Goal: Transaction & Acquisition: Subscribe to service/newsletter

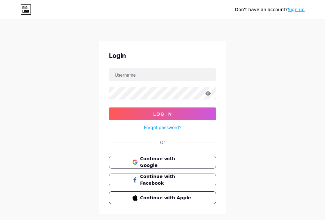
click at [296, 11] on link "Sign up" at bounding box center [295, 9] width 17 height 5
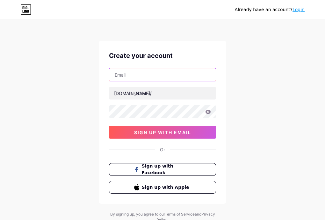
click at [137, 75] on input "text" at bounding box center [162, 74] width 106 height 13
paste input "[EMAIL_ADDRESS][DOMAIN_NAME]"
type input "[EMAIL_ADDRESS][DOMAIN_NAME]"
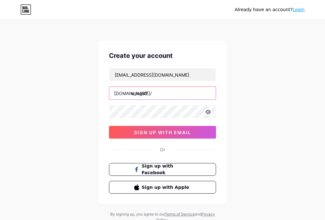
type input "wong87"
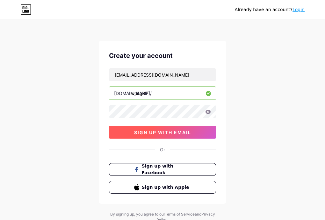
click at [157, 130] on span "sign up with email" at bounding box center [162, 132] width 57 height 5
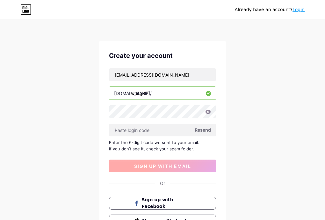
click at [157, 130] on input "text" at bounding box center [162, 130] width 106 height 13
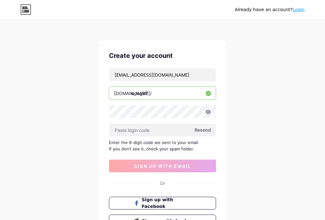
drag, startPoint x: 188, startPoint y: 17, endPoint x: 209, endPoint y: 10, distance: 21.8
click at [193, 14] on div "Already have an account? Login" at bounding box center [162, 9] width 325 height 19
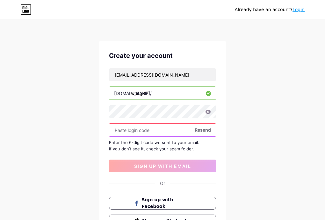
click at [148, 131] on input "text" at bounding box center [162, 130] width 106 height 13
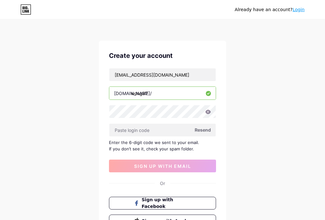
click at [205, 130] on span "Resend" at bounding box center [202, 130] width 16 height 7
click at [271, 151] on div "Already have an account? Login Create your account [EMAIL_ADDRESS][DOMAIN_NAME]…" at bounding box center [162, 138] width 325 height 277
click at [209, 112] on icon at bounding box center [207, 112] width 5 height 4
click at [207, 112] on icon at bounding box center [208, 112] width 6 height 4
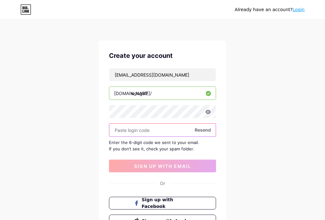
click at [145, 132] on input "text" at bounding box center [162, 130] width 106 height 13
click at [157, 131] on input "text" at bounding box center [162, 130] width 106 height 13
paste input "262431"
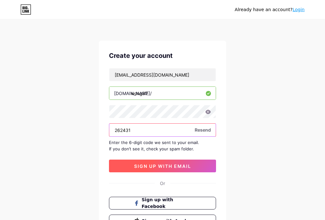
type input "262431"
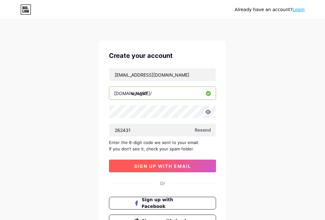
click at [137, 164] on span "sign up with email" at bounding box center [162, 166] width 57 height 5
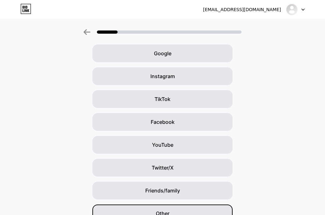
scroll to position [59, 0]
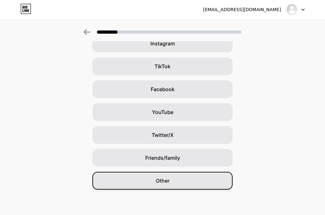
click at [166, 180] on span "Other" at bounding box center [163, 181] width 14 height 8
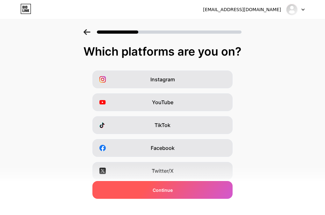
click at [178, 194] on div "Continue" at bounding box center [162, 190] width 140 height 18
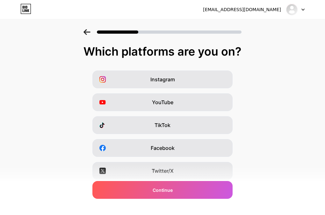
scroll to position [91, 0]
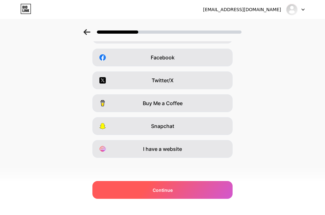
click at [200, 188] on div "Continue" at bounding box center [162, 190] width 140 height 18
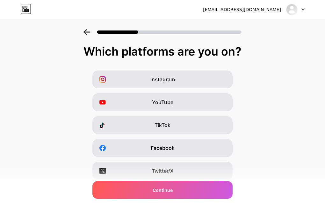
scroll to position [53, 0]
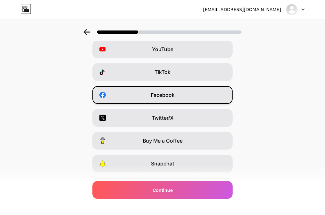
click at [171, 98] on span "Facebook" at bounding box center [163, 95] width 24 height 8
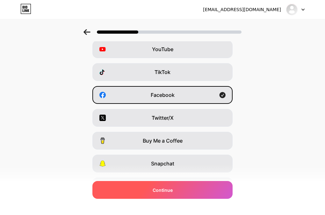
click at [197, 195] on div "Continue" at bounding box center [162, 190] width 140 height 18
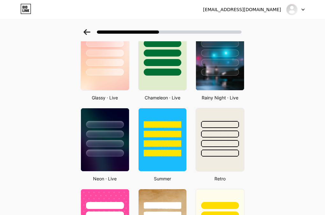
scroll to position [265, 0]
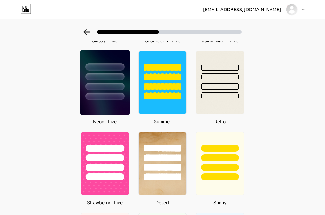
click at [100, 90] on div at bounding box center [104, 86] width 39 height 7
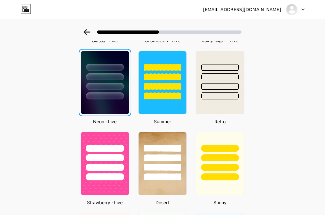
scroll to position [0, 0]
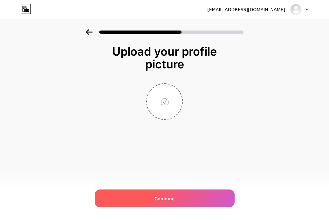
click at [178, 197] on div "Continue" at bounding box center [165, 199] width 140 height 18
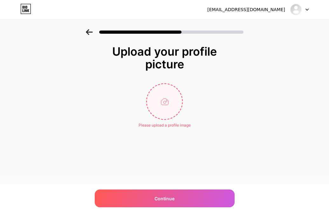
click at [173, 110] on input "file" at bounding box center [164, 101] width 35 height 35
type input "C:\fakepath\icon w87 [PHONE_NUMBER].png"
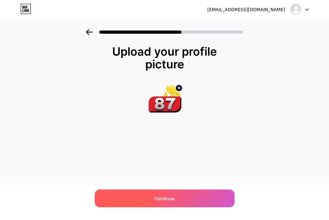
click at [195, 195] on div "Continue" at bounding box center [165, 199] width 140 height 18
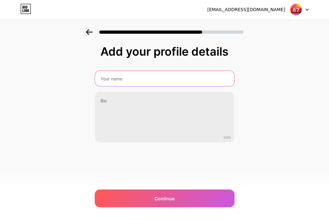
click at [145, 82] on input "text" at bounding box center [164, 78] width 139 height 15
type input "wong87"
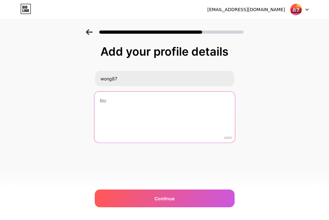
click at [146, 109] on textarea at bounding box center [164, 118] width 141 height 52
paste textarea "wong87"
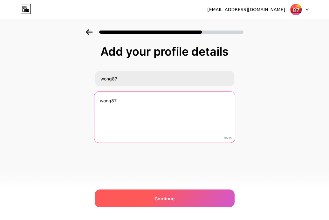
type textarea "wong87"
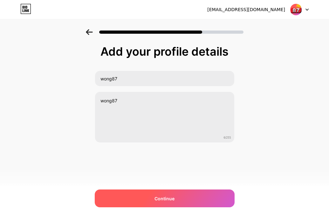
click at [155, 197] on span "Continue" at bounding box center [165, 198] width 20 height 7
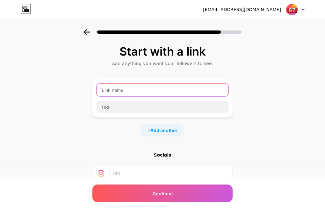
click at [129, 93] on input "text" at bounding box center [162, 90] width 132 height 13
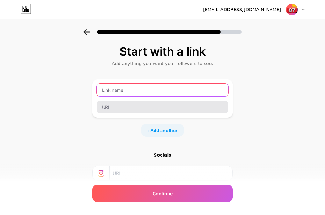
paste input "wong87"
type input "wong87"
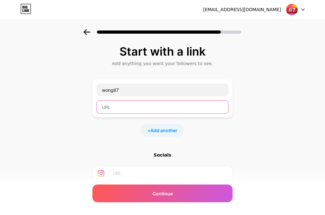
click at [123, 105] on input "text" at bounding box center [162, 107] width 132 height 13
paste input "wong87"
type input "wong87"
click at [125, 105] on input "wong87" at bounding box center [162, 107] width 132 height 13
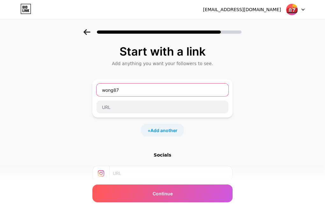
click at [132, 93] on input "wong87" at bounding box center [162, 90] width 132 height 13
click at [131, 93] on input "wong87" at bounding box center [162, 90] width 132 height 13
click at [140, 89] on input "text" at bounding box center [162, 90] width 132 height 13
paste input "wong87"
type input "wong87"
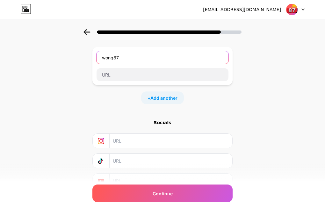
scroll to position [63, 0]
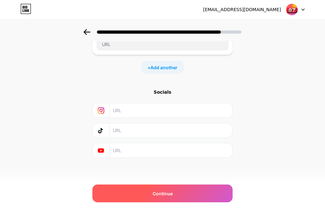
click at [143, 192] on div "Continue" at bounding box center [162, 194] width 140 height 18
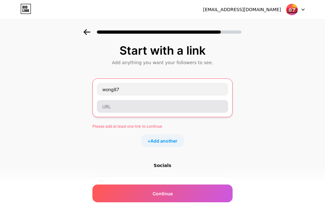
scroll to position [0, 0]
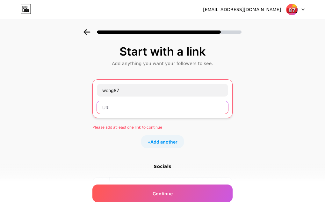
click at [123, 104] on input "text" at bounding box center [162, 107] width 131 height 13
click at [108, 108] on input "text" at bounding box center [162, 107] width 131 height 13
paste input "wong87"
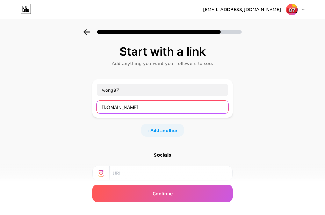
type input "[DOMAIN_NAME]"
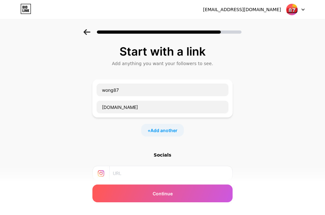
drag, startPoint x: 201, startPoint y: 148, endPoint x: 215, endPoint y: 146, distance: 13.8
click at [205, 147] on div "Start with a link Add anything you want your followers to see. wong87 [DOMAIN_N…" at bounding box center [162, 133] width 140 height 176
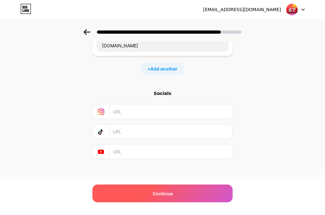
scroll to position [63, 0]
click at [203, 198] on div "Continue" at bounding box center [162, 194] width 140 height 18
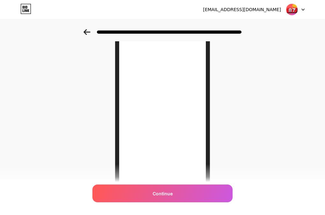
scroll to position [104, 0]
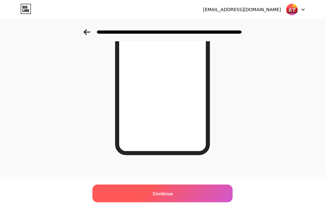
click at [185, 196] on div "Continue" at bounding box center [162, 194] width 140 height 18
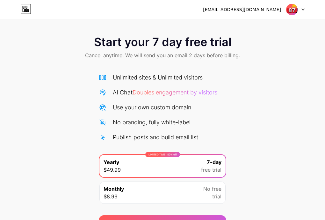
click at [304, 8] on div at bounding box center [295, 9] width 18 height 11
click at [19, 12] on div "[EMAIL_ADDRESS][DOMAIN_NAME] Logout" at bounding box center [162, 9] width 325 height 11
click at [26, 9] on icon at bounding box center [25, 9] width 11 height 10
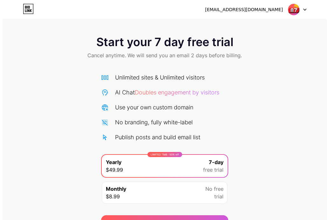
scroll to position [36, 0]
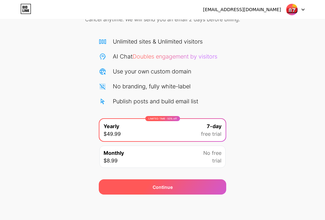
click at [199, 185] on div "Continue" at bounding box center [162, 187] width 127 height 15
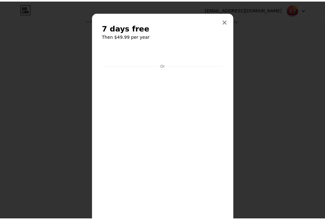
scroll to position [0, 0]
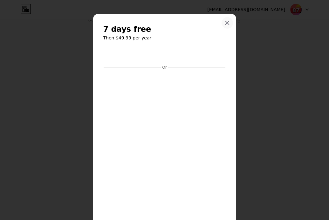
click at [223, 20] on div at bounding box center [227, 22] width 11 height 11
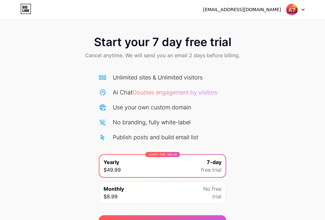
click at [298, 11] on div at bounding box center [295, 9] width 18 height 11
click at [266, 26] on li "Logout" at bounding box center [264, 26] width 79 height 17
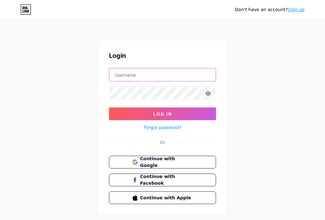
click at [157, 75] on input "text" at bounding box center [162, 74] width 106 height 13
type input "[EMAIL_ADDRESS][DOMAIN_NAME]"
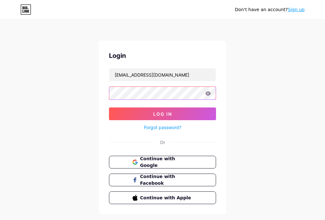
click at [109, 108] on button "Log In" at bounding box center [162, 114] width 107 height 13
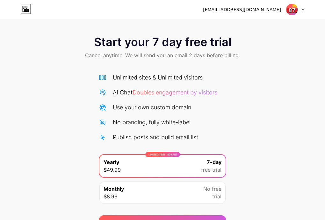
click at [248, 10] on div "[EMAIL_ADDRESS][DOMAIN_NAME]" at bounding box center [242, 9] width 78 height 7
click at [261, 12] on div "[EMAIL_ADDRESS][DOMAIN_NAME]" at bounding box center [242, 9] width 78 height 7
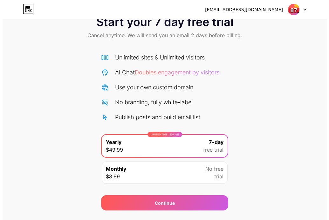
scroll to position [36, 0]
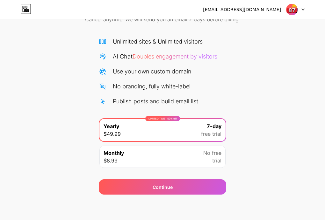
click at [172, 164] on div "Monthly $8.99 No free trial" at bounding box center [162, 157] width 126 height 22
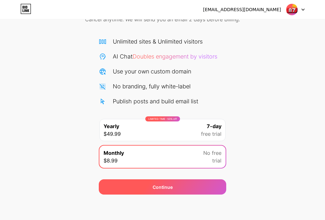
click at [211, 183] on div "Continue" at bounding box center [162, 187] width 127 height 15
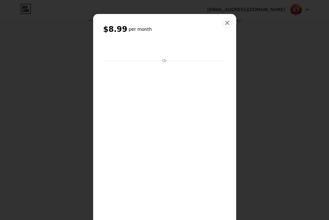
click at [225, 24] on icon at bounding box center [227, 22] width 5 height 5
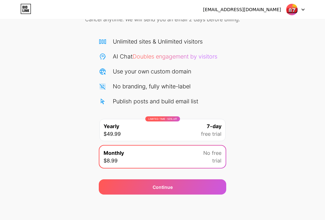
click at [156, 133] on div "LIMITED TIME : 50% off Yearly $49.99 7-day free trial" at bounding box center [162, 130] width 126 height 22
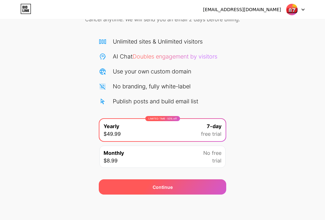
click at [166, 190] on div "Continue" at bounding box center [162, 187] width 20 height 7
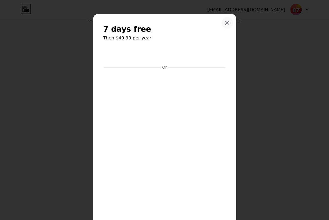
click at [225, 24] on icon at bounding box center [227, 22] width 5 height 5
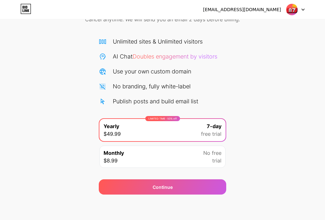
click at [124, 159] on div "Monthly $8.99" at bounding box center [113, 156] width 20 height 15
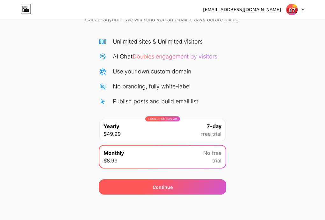
click at [216, 181] on div "Continue" at bounding box center [162, 187] width 127 height 15
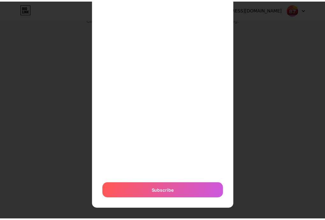
scroll to position [75, 0]
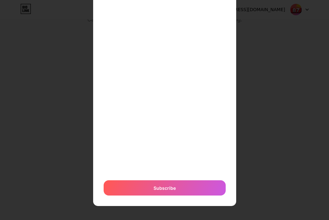
click at [273, 99] on div at bounding box center [164, 35] width 329 height 220
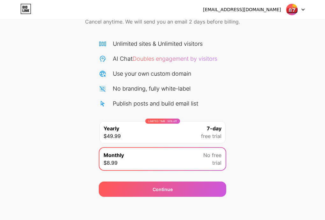
scroll to position [0, 0]
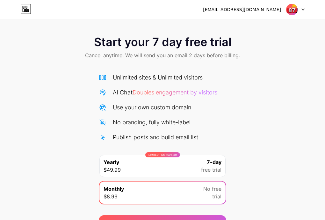
click at [161, 110] on div "Use your own custom domain" at bounding box center [152, 107] width 78 height 9
click at [156, 108] on div "Use your own custom domain" at bounding box center [152, 107] width 78 height 9
click at [154, 107] on div "Use your own custom domain" at bounding box center [152, 107] width 78 height 9
click at [268, 10] on div "[EMAIL_ADDRESS][DOMAIN_NAME]" at bounding box center [242, 9] width 78 height 7
click at [267, 10] on div "[EMAIL_ADDRESS][DOMAIN_NAME]" at bounding box center [242, 9] width 78 height 7
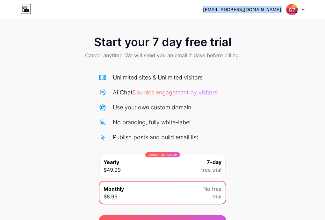
click at [267, 10] on div "[EMAIL_ADDRESS][DOMAIN_NAME]" at bounding box center [242, 9] width 78 height 7
click at [266, 10] on div "[EMAIL_ADDRESS][DOMAIN_NAME]" at bounding box center [242, 9] width 78 height 7
click at [26, 12] on icon at bounding box center [25, 9] width 11 height 10
